Goal: Task Accomplishment & Management: Manage account settings

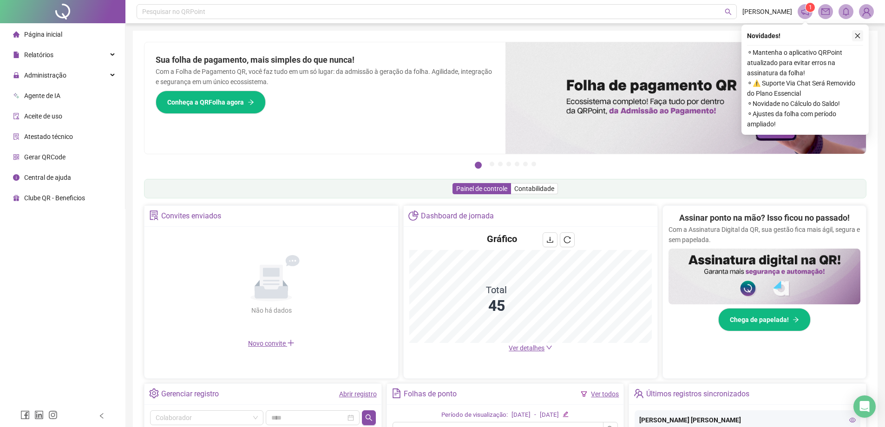
click at [859, 38] on icon "close" at bounding box center [857, 36] width 7 height 7
click at [857, 38] on div "Pague o QRPoint com Cartão de Crédito Sua assinatura: mais segurança, prática e…" at bounding box center [505, 298] width 745 height 534
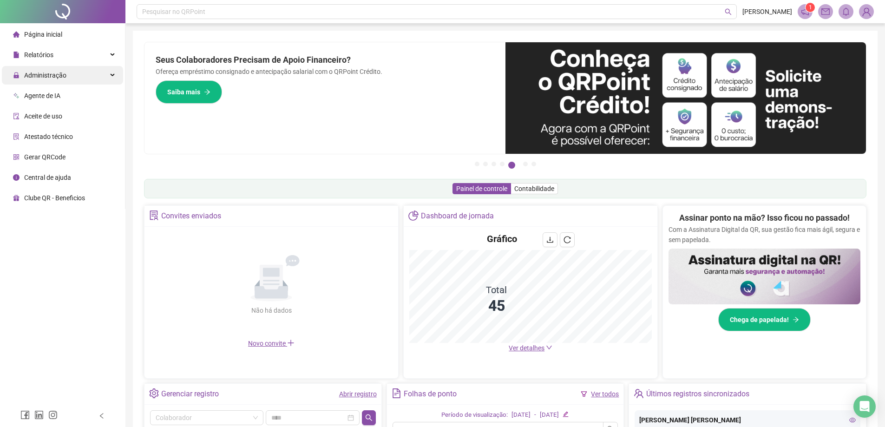
click at [49, 72] on span "Administração" at bounding box center [45, 75] width 42 height 7
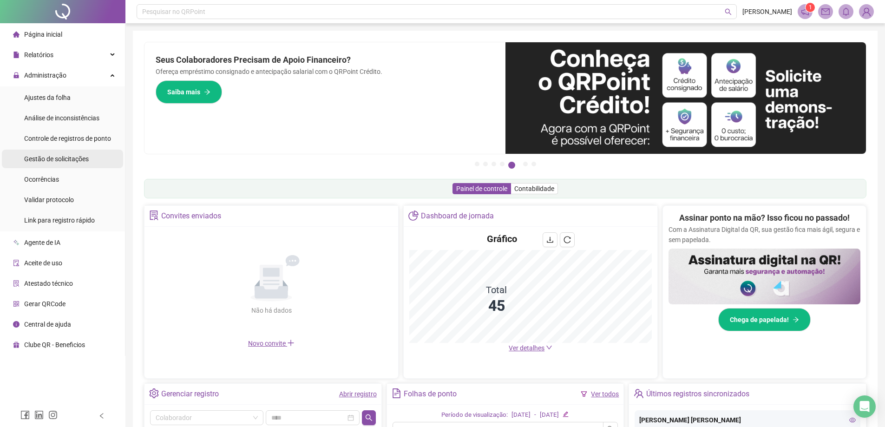
click at [50, 161] on span "Gestão de solicitações" at bounding box center [56, 158] width 65 height 7
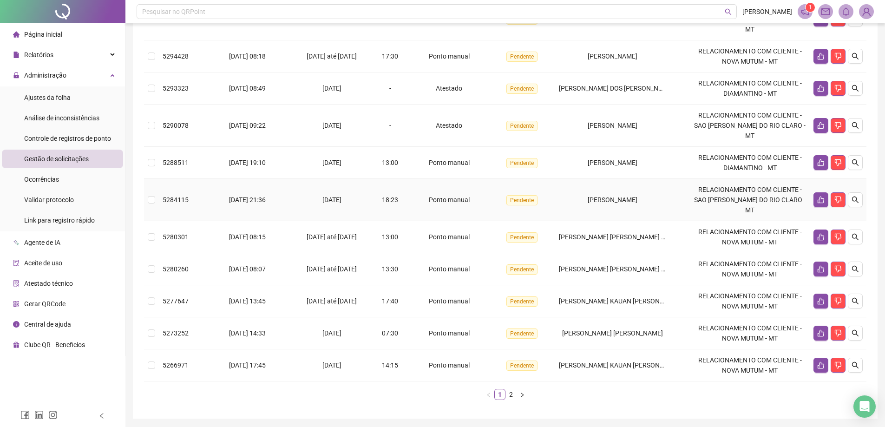
scroll to position [184, 0]
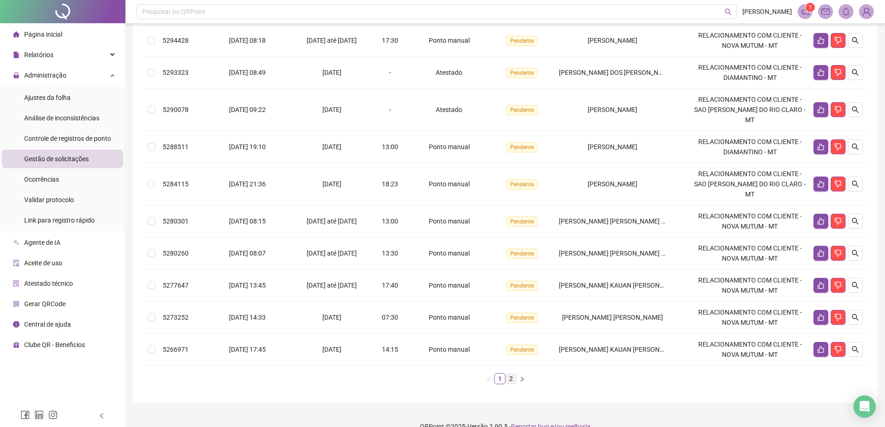
click at [513, 374] on link "2" at bounding box center [511, 379] width 10 height 10
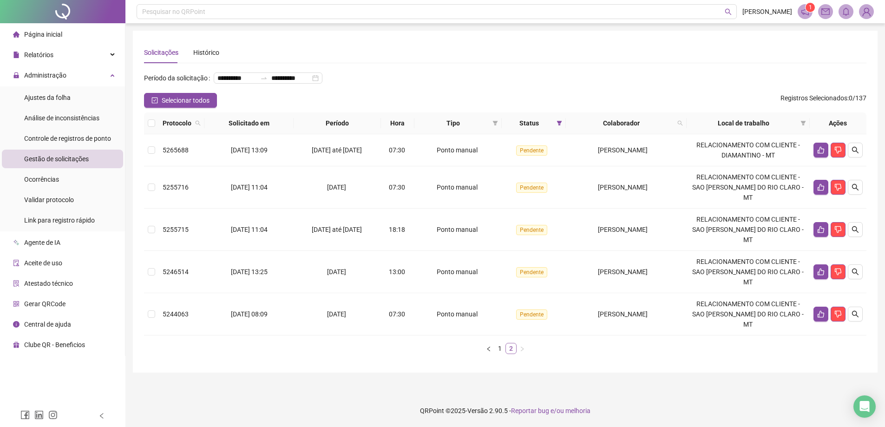
scroll to position [0, 0]
click at [506, 343] on link "1" at bounding box center [503, 348] width 10 height 10
